Goal: Transaction & Acquisition: Purchase product/service

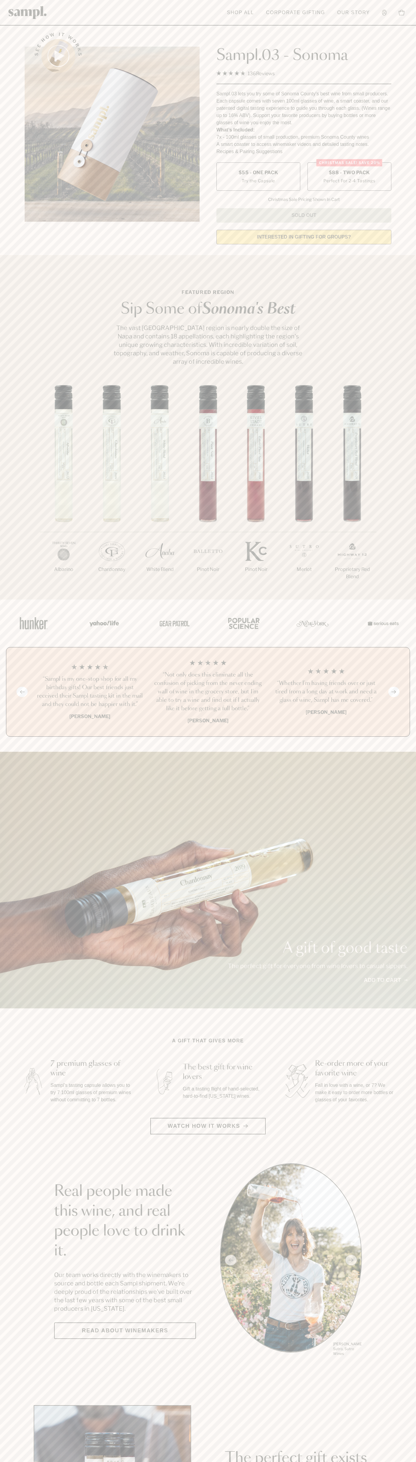
click at [350, 177] on label "Christmas SALE! Save 20% $88 - Two Pack Perfect For 2-4 Tastings" at bounding box center [350, 176] width 84 height 28
click at [90, 692] on h3 "“Sampl is my one-stop shop for all my birthday gifts! Our best friends just rec…" at bounding box center [90, 692] width 109 height 34
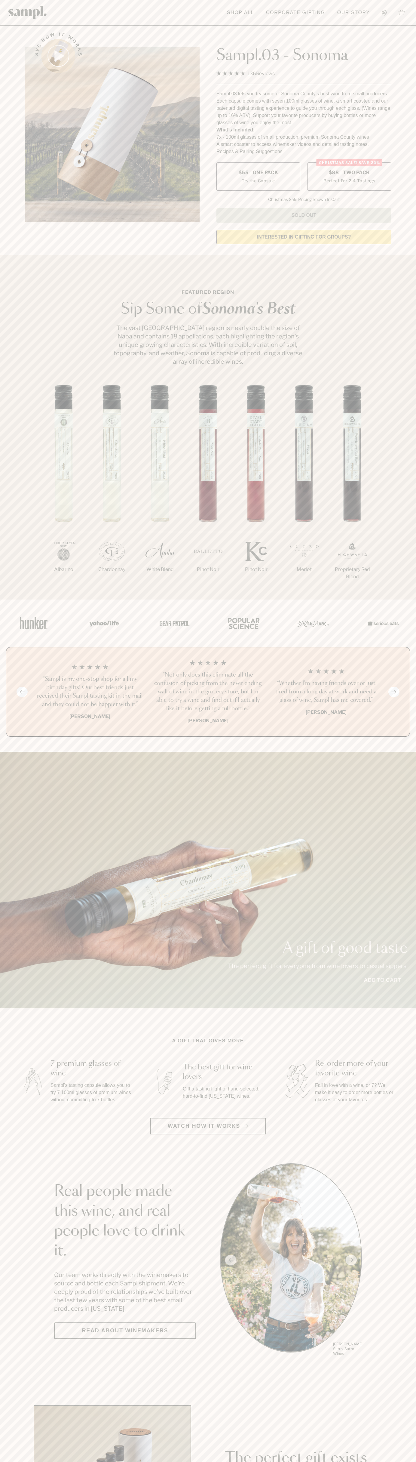
click at [344, 0] on header "Toggle navigation menu Shop All Corporate Gifting Our Story Account Story Shop …" at bounding box center [208, 13] width 416 height 26
click at [120, 1462] on html "Skip to main content Toggle navigation menu Shop All Corporate Gifting Our Stor…" at bounding box center [208, 1411] width 416 height 2822
click at [7, 1164] on section "Real people made this wine, and real people love to drink it. Our team works di…" at bounding box center [208, 1261] width 416 height 194
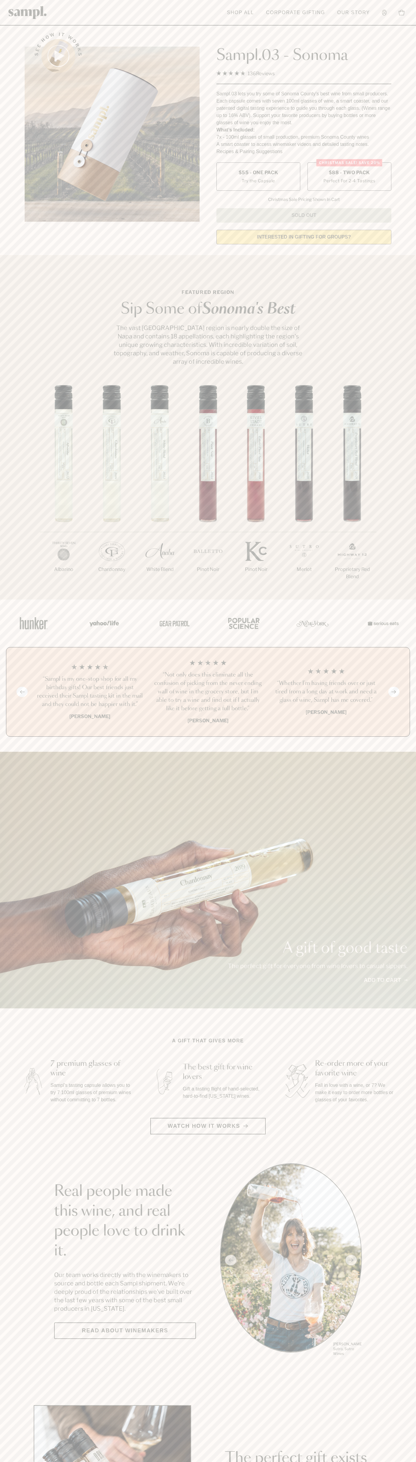
click at [350, 177] on label "Christmas SALE! Save 20% $88 - Two Pack Perfect For 2-4 Tastings" at bounding box center [350, 176] width 84 height 28
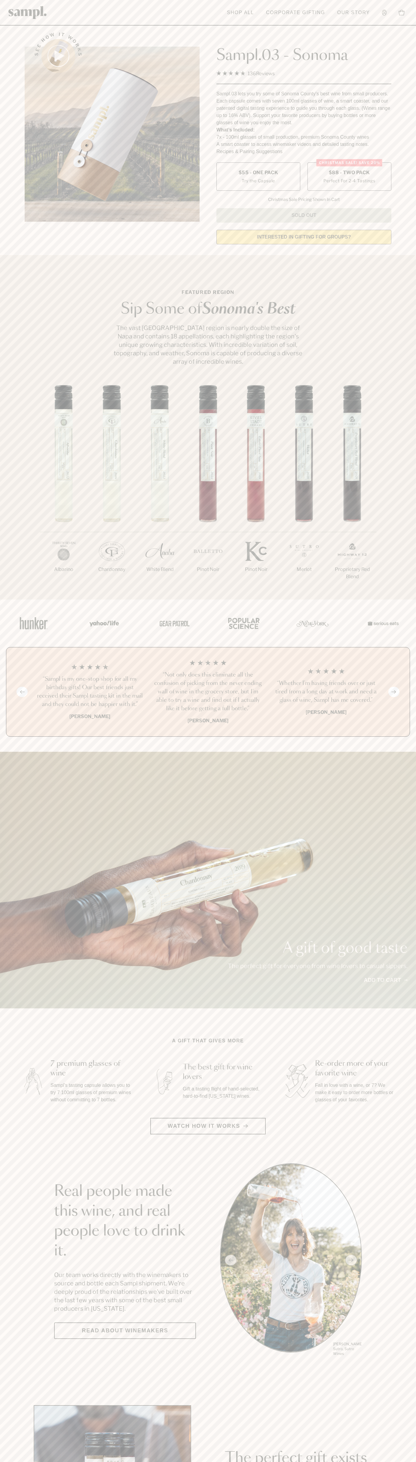
click at [90, 692] on h3 "“Sampl is my one-stop shop for all my birthday gifts! Our best friends just rec…" at bounding box center [90, 692] width 109 height 34
